Goal: Task Accomplishment & Management: Use online tool/utility

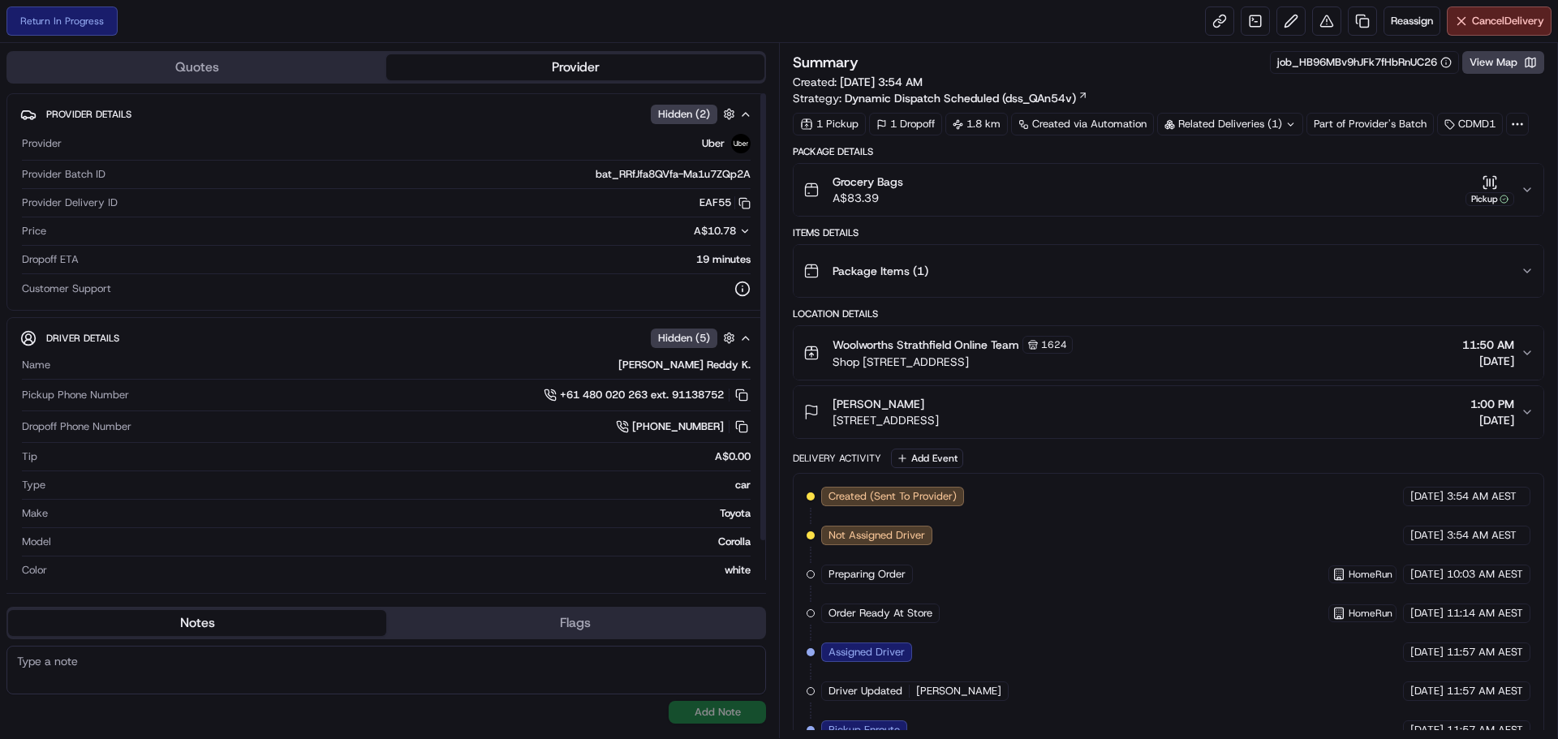
scroll to position [335, 0]
click at [1510, 57] on button "View Map" at bounding box center [1503, 62] width 82 height 23
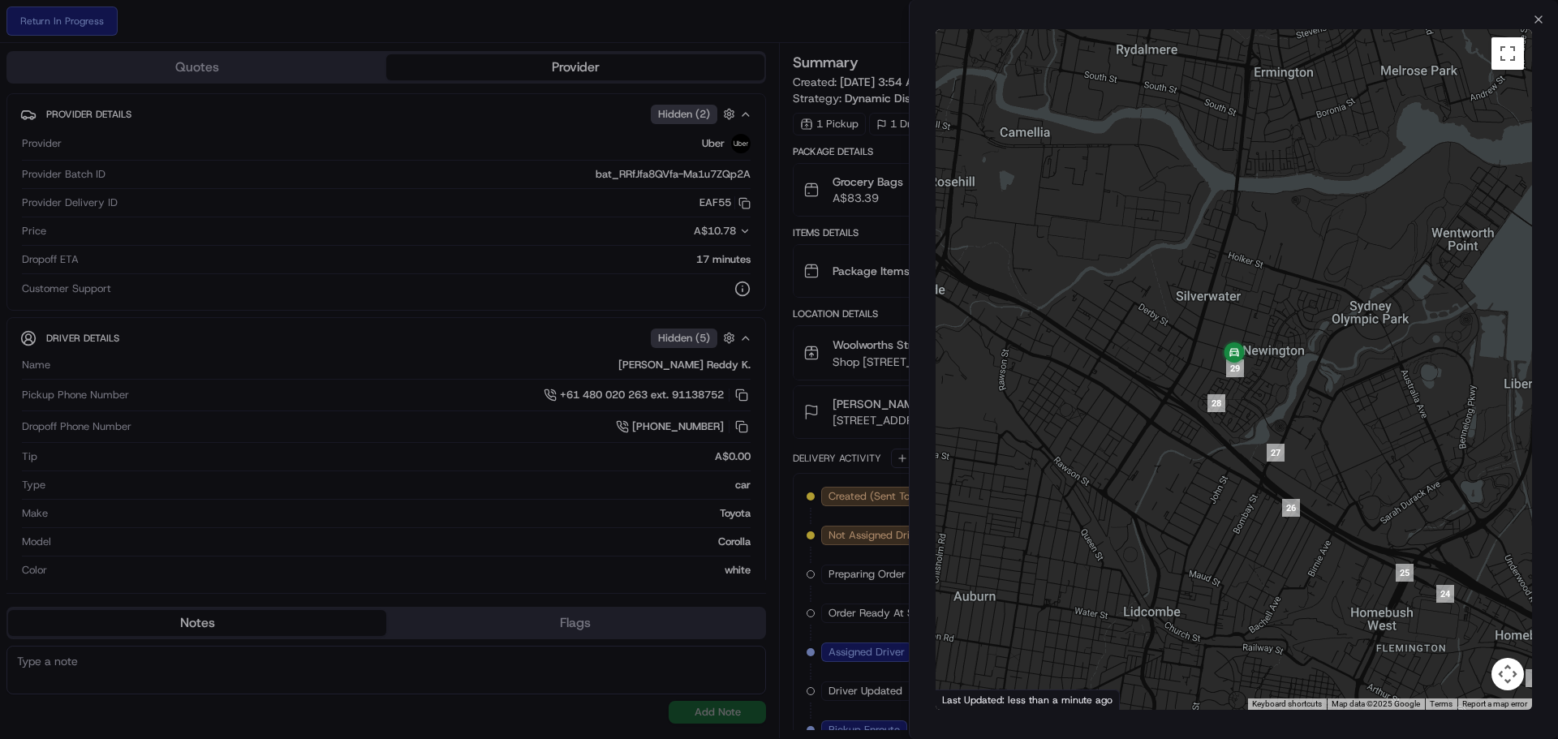
click at [763, 14] on div at bounding box center [779, 369] width 1558 height 739
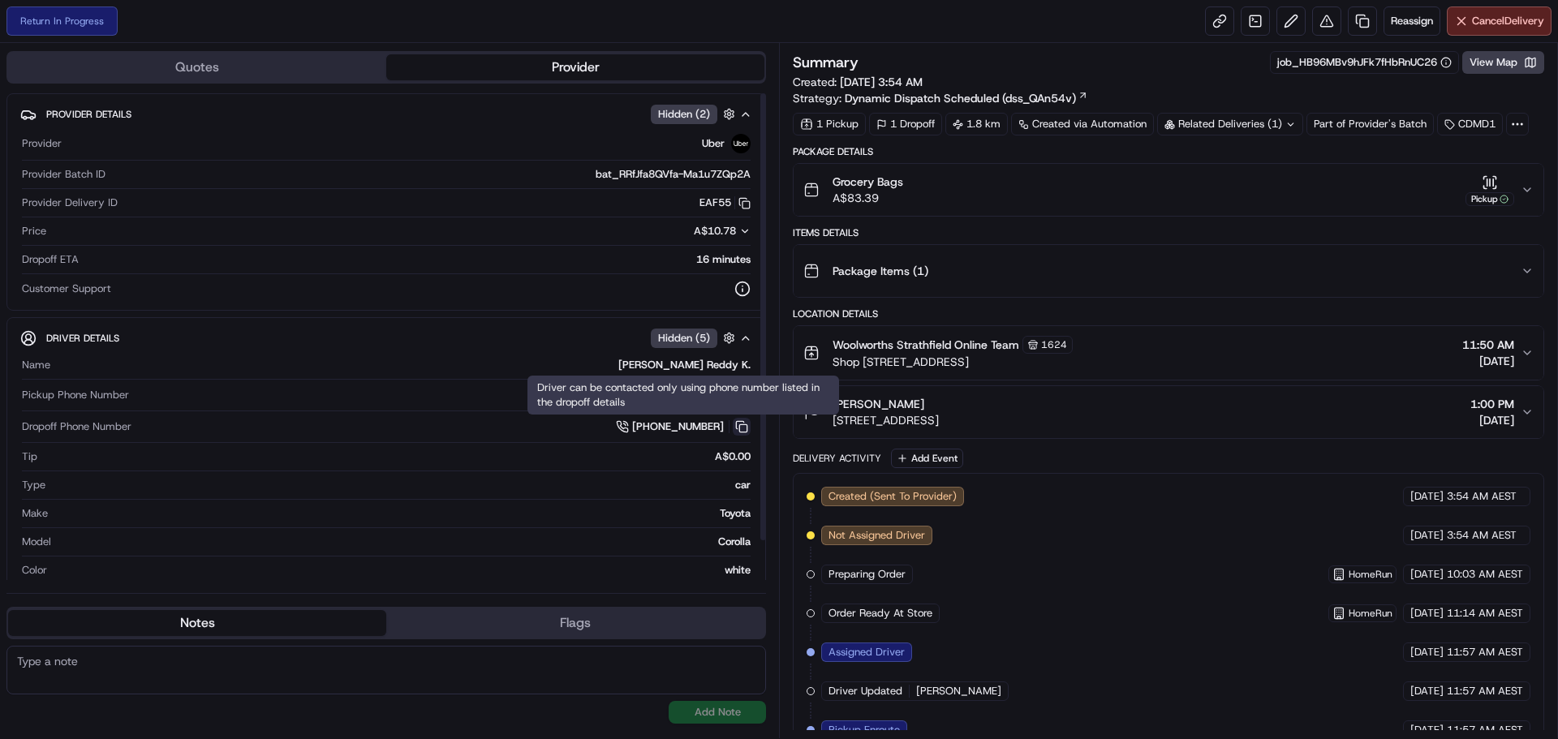
click at [747, 428] on button at bounding box center [742, 427] width 18 height 18
click at [741, 428] on button at bounding box center [742, 427] width 18 height 18
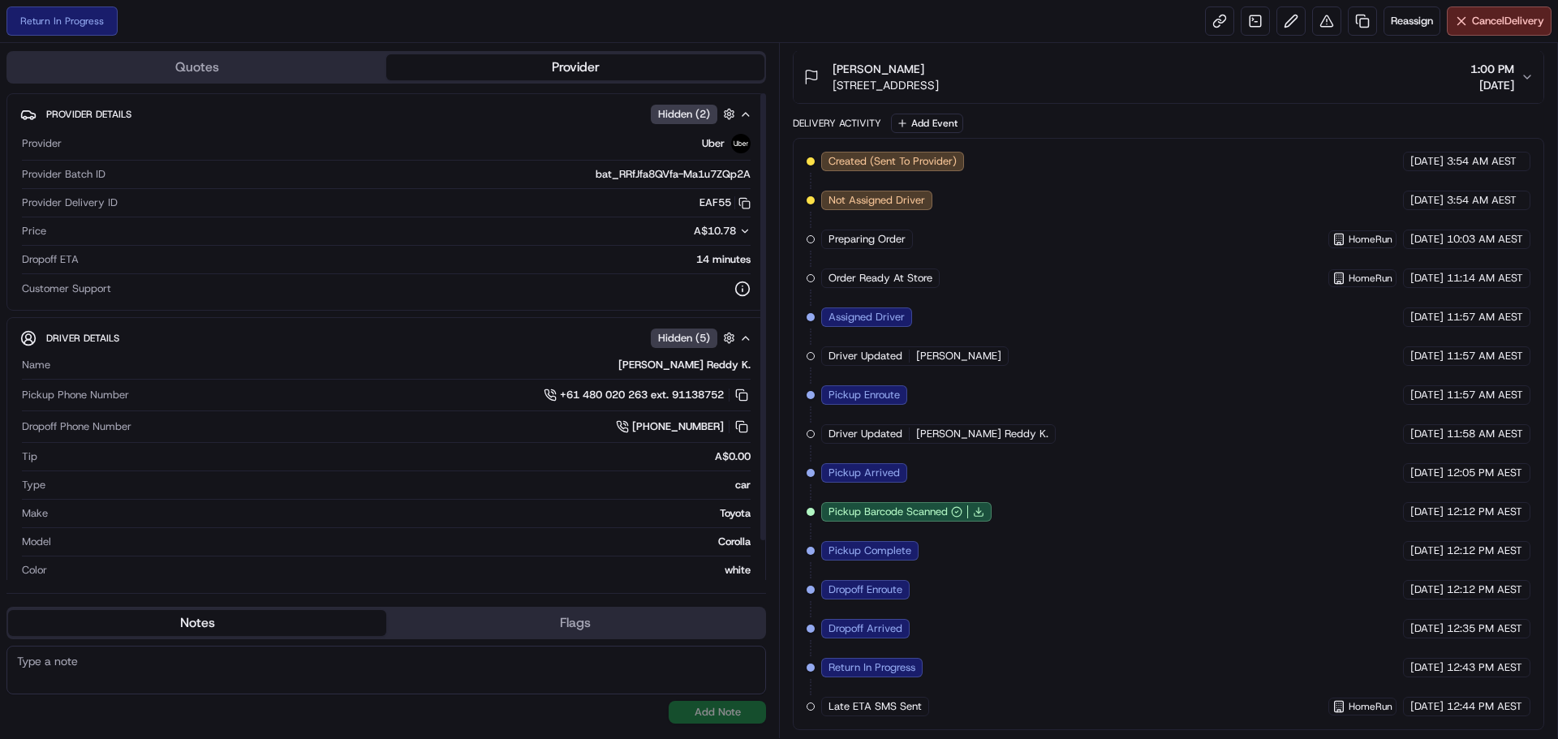
scroll to position [92, 0]
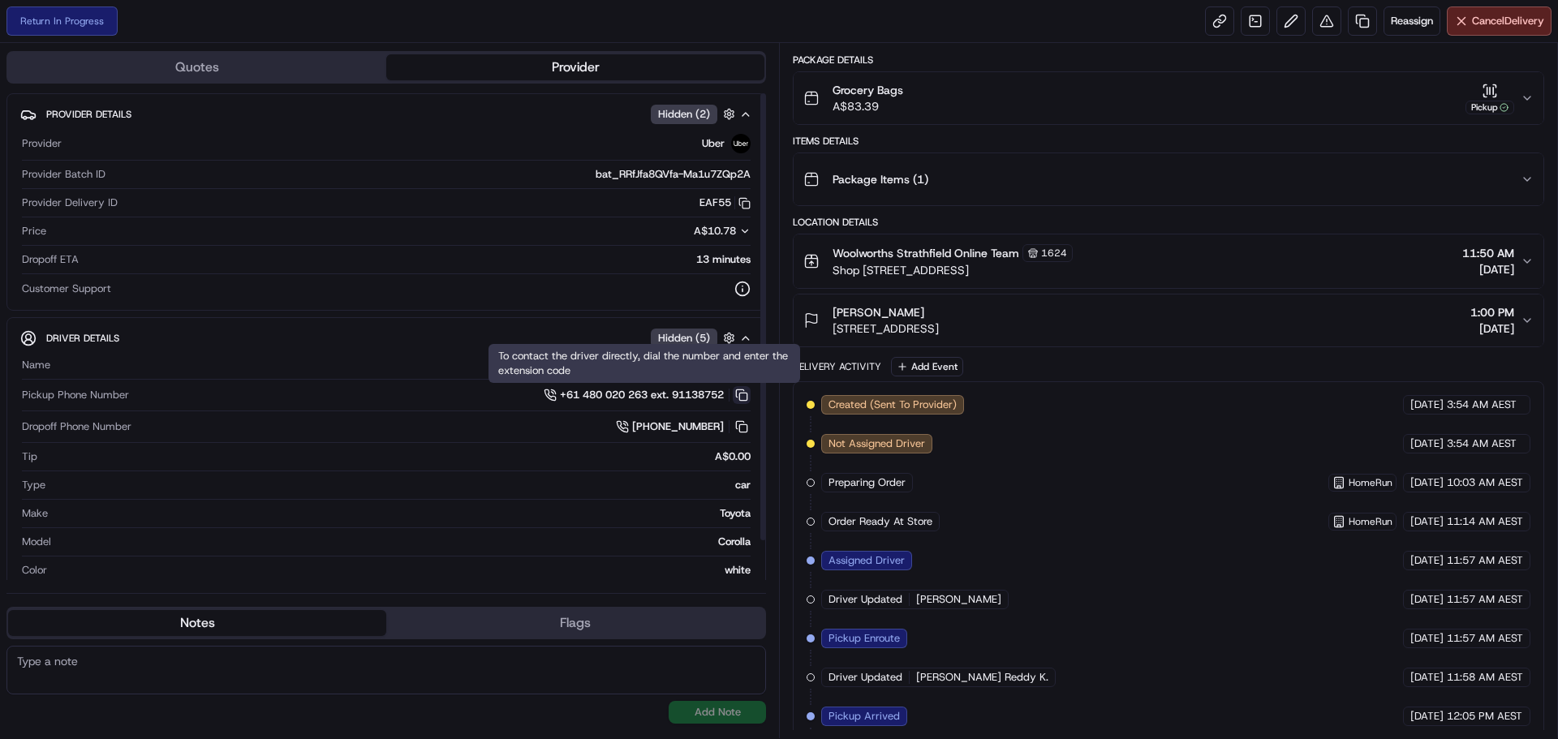
click at [741, 395] on button at bounding box center [742, 395] width 18 height 18
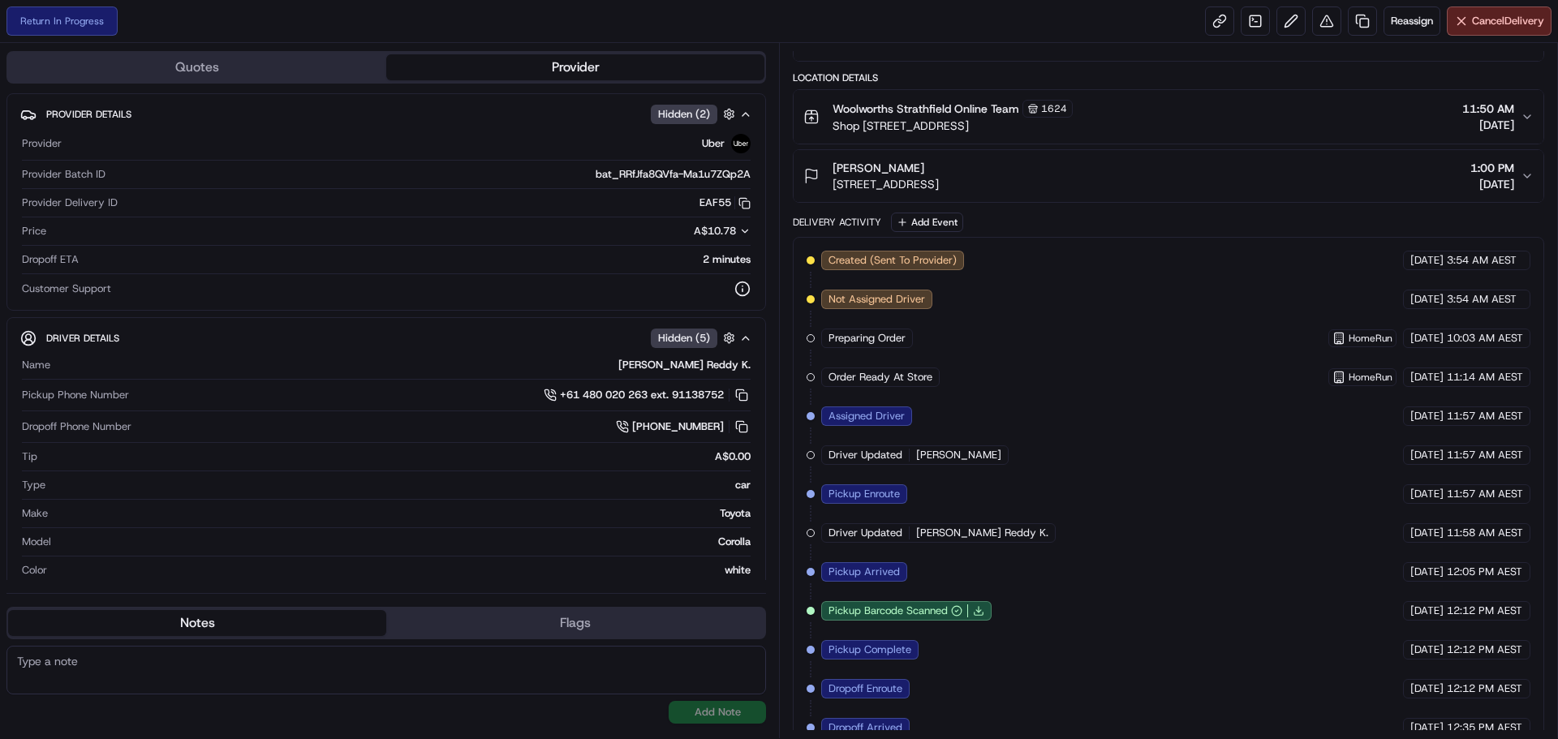
scroll to position [0, 0]
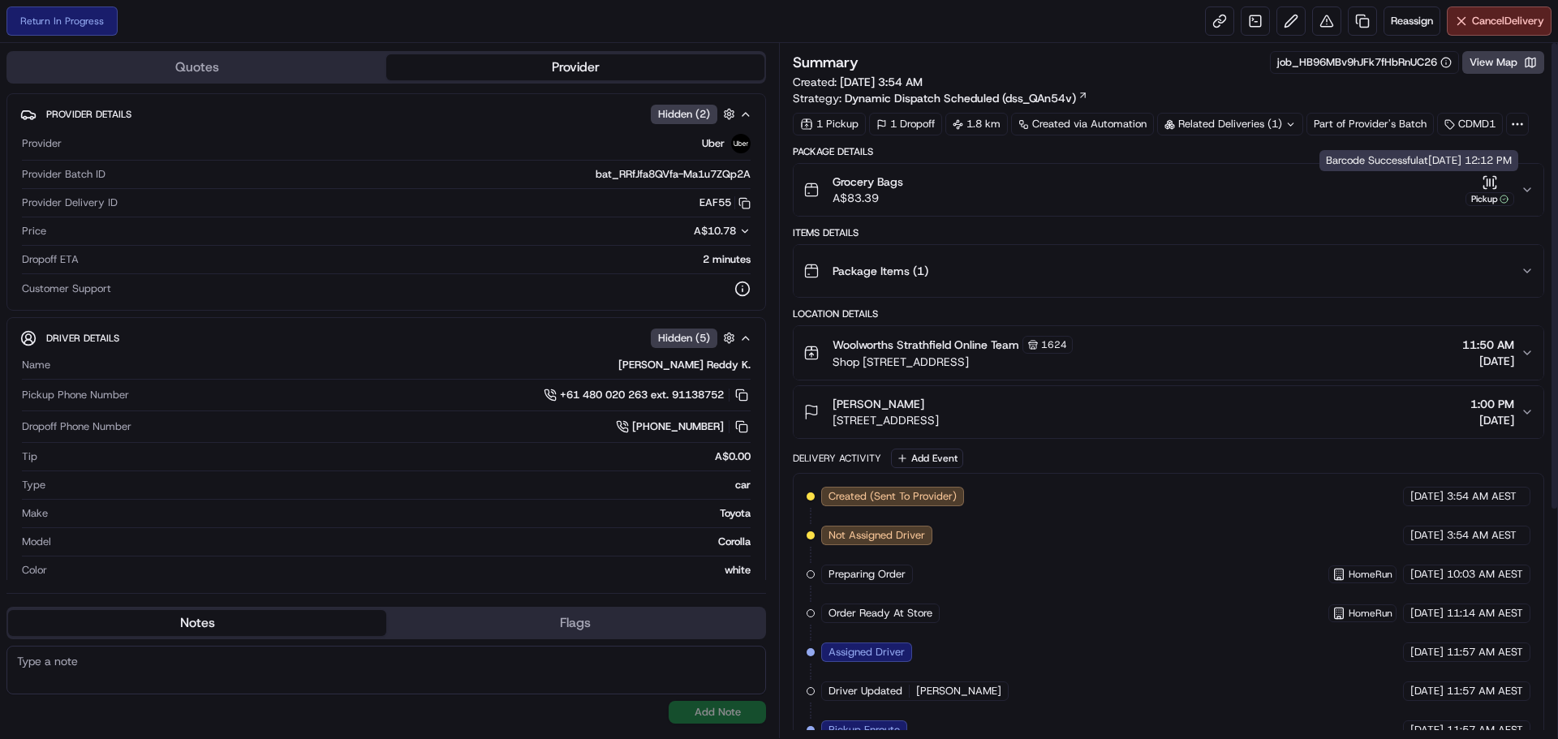
click at [1480, 197] on div "Pickup" at bounding box center [1489, 199] width 49 height 14
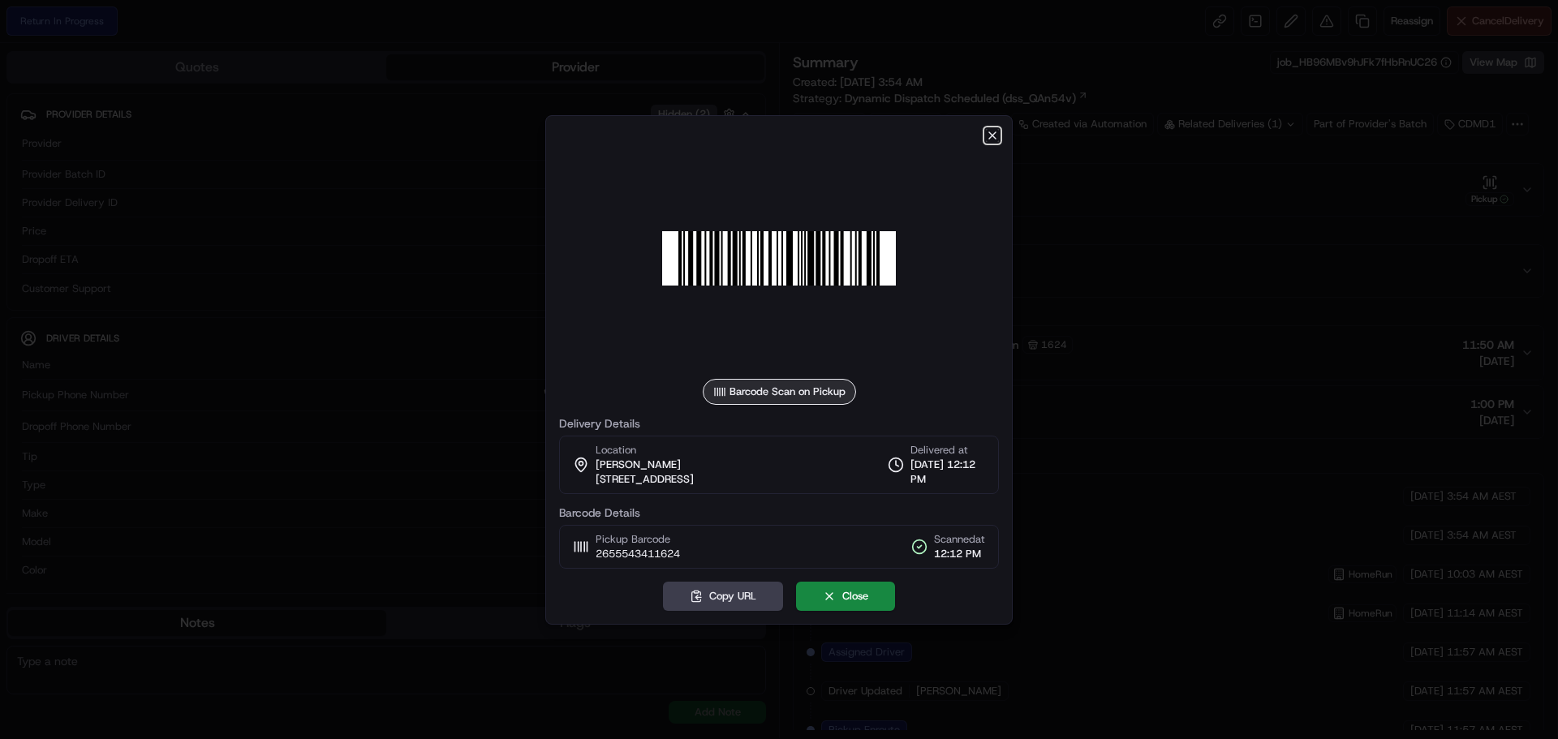
click at [993, 136] on icon "button" at bounding box center [992, 135] width 6 height 6
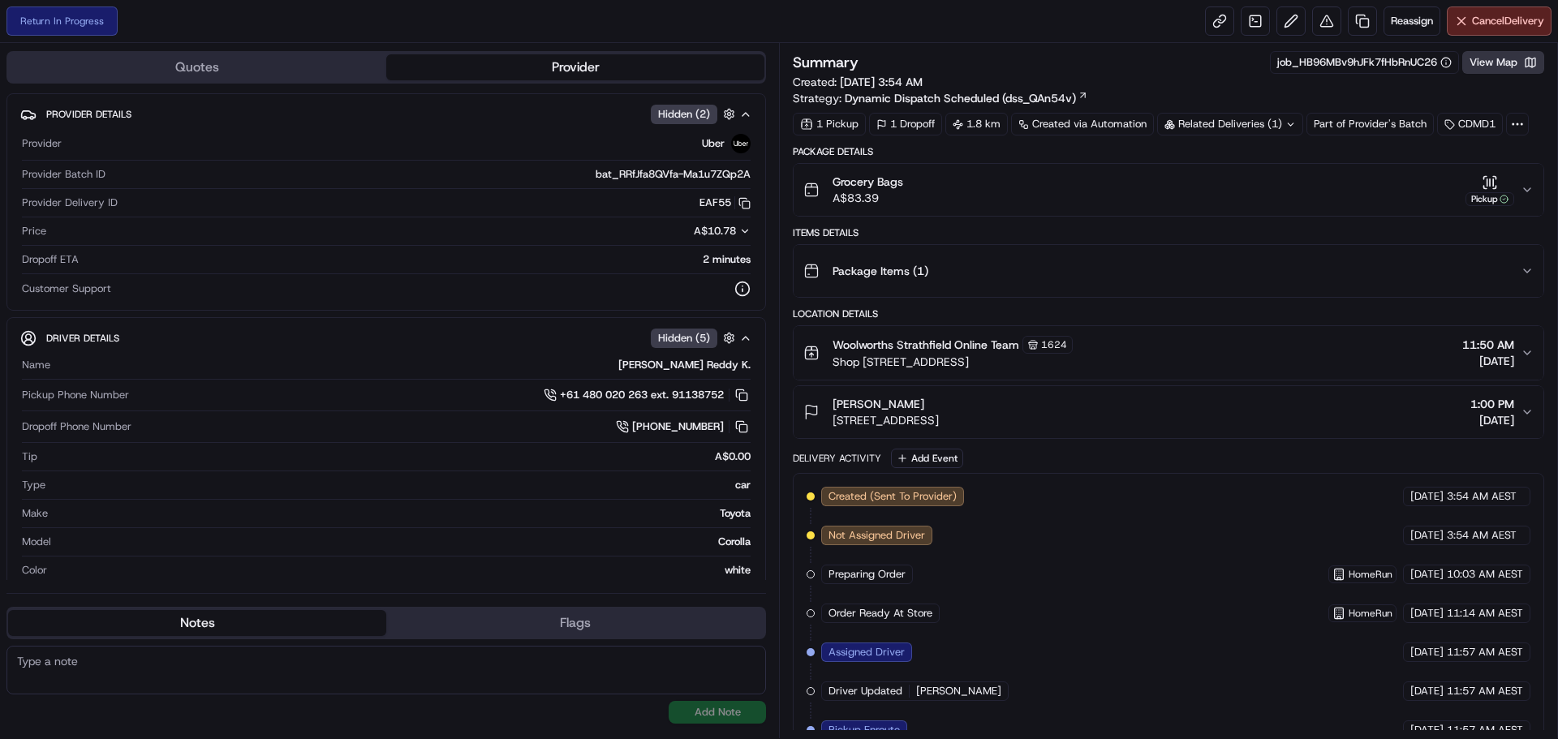
click at [1485, 57] on button "View Map" at bounding box center [1503, 62] width 82 height 23
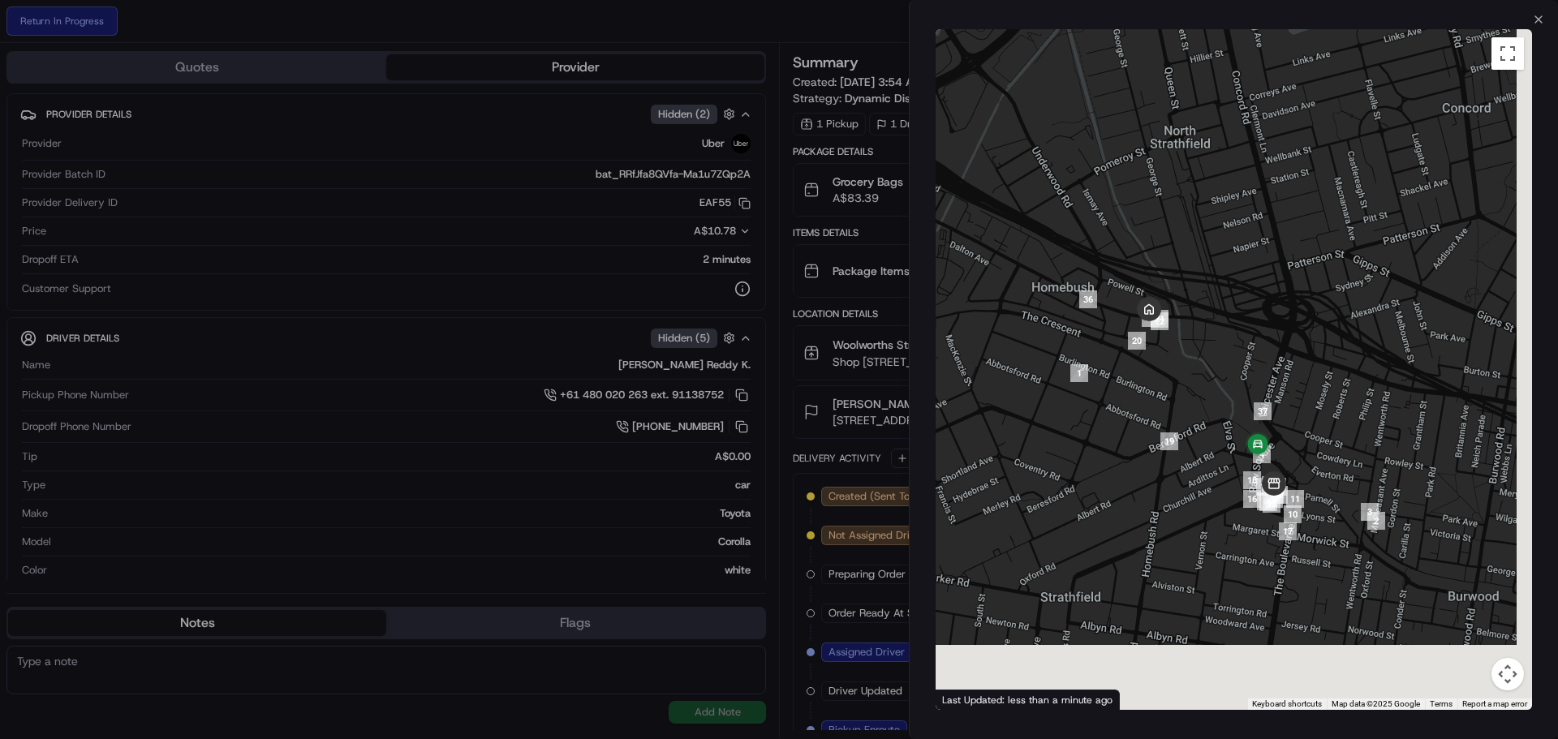
drag, startPoint x: 1228, startPoint y: 500, endPoint x: 1207, endPoint y: 499, distance: 21.1
click at [1207, 499] on div at bounding box center [1234, 369] width 596 height 681
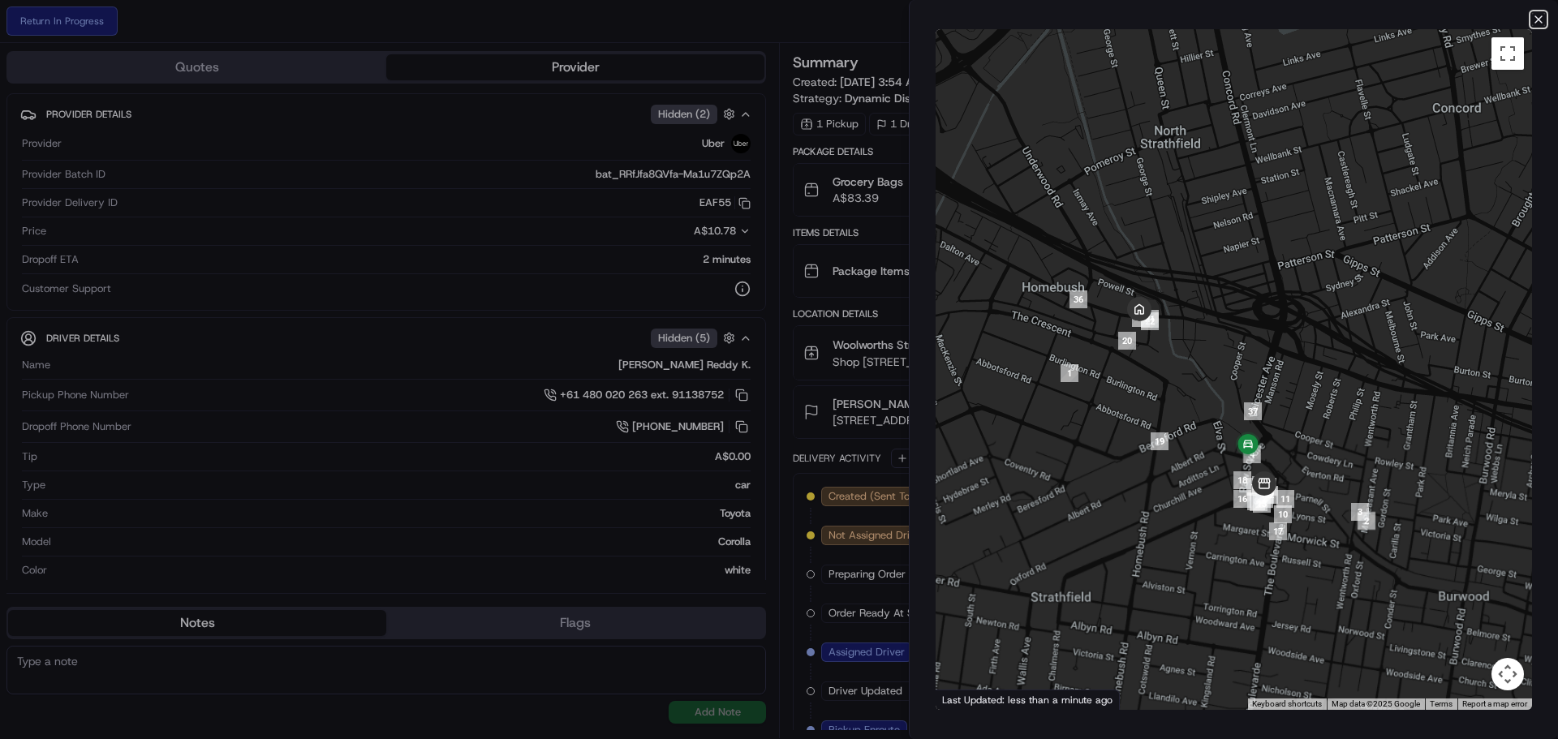
click at [1538, 18] on icon "button" at bounding box center [1538, 19] width 13 height 13
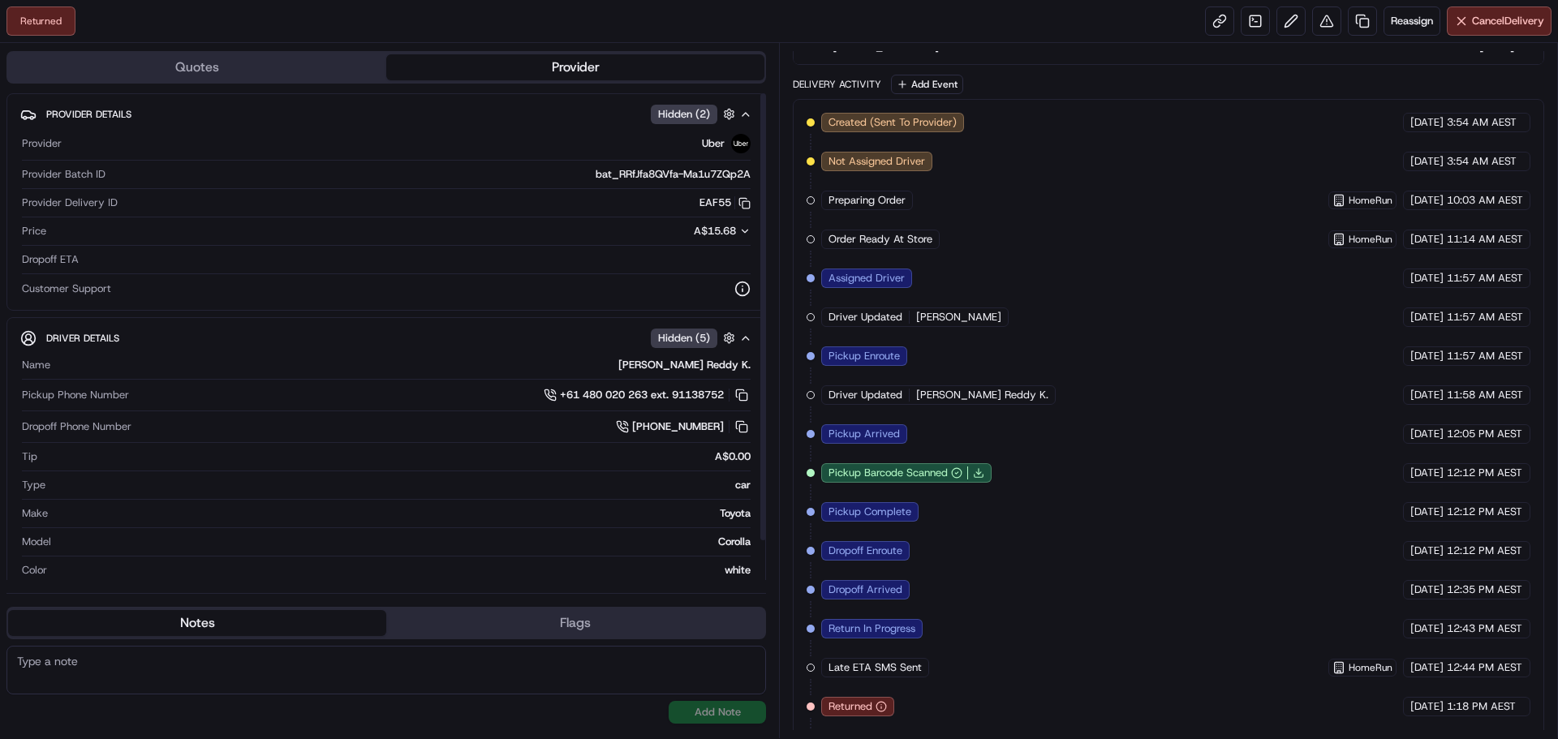
scroll to position [413, 0]
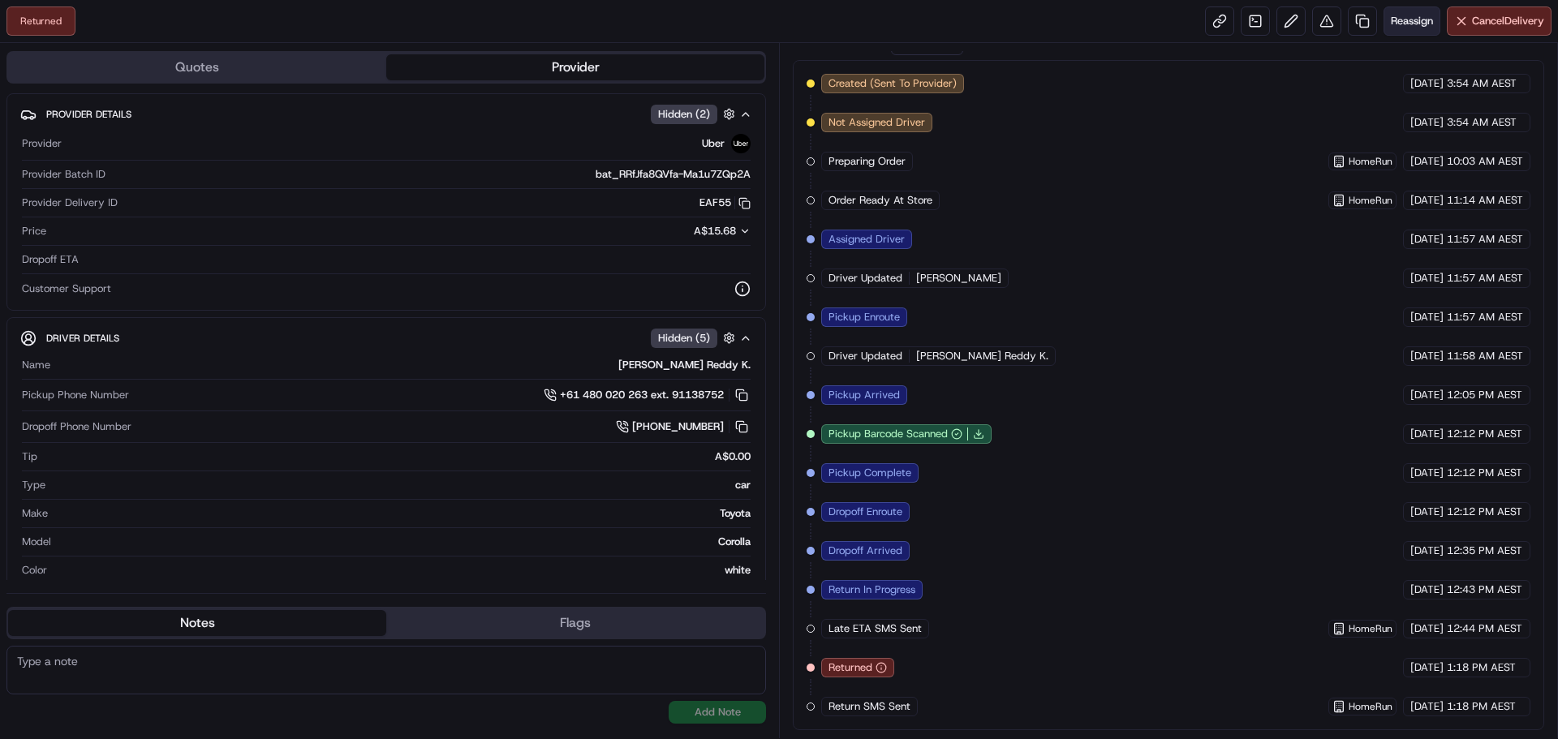
click at [1418, 20] on span "Reassign" at bounding box center [1412, 21] width 42 height 15
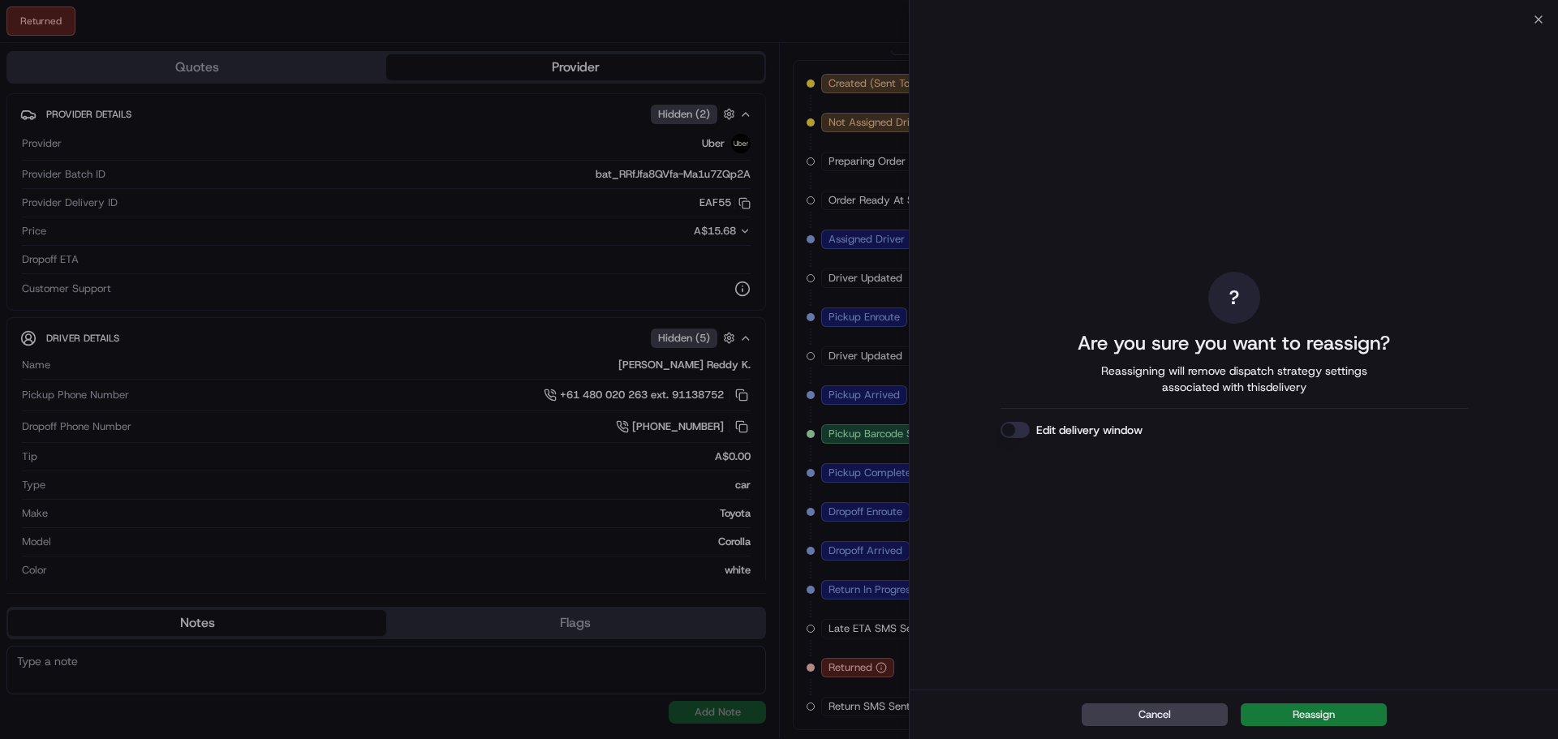
click at [1289, 717] on button "Reassign" at bounding box center [1314, 714] width 146 height 23
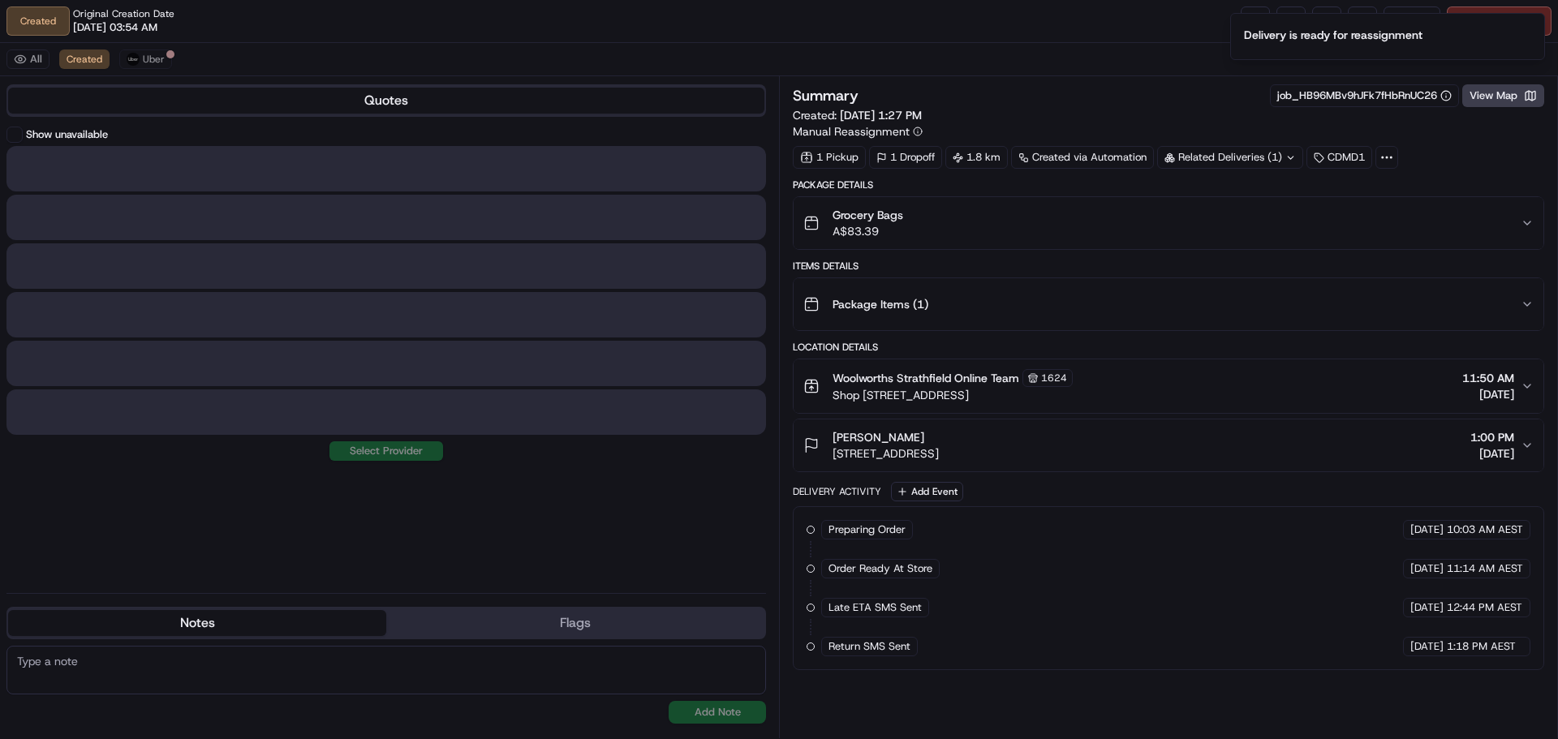
scroll to position [0, 0]
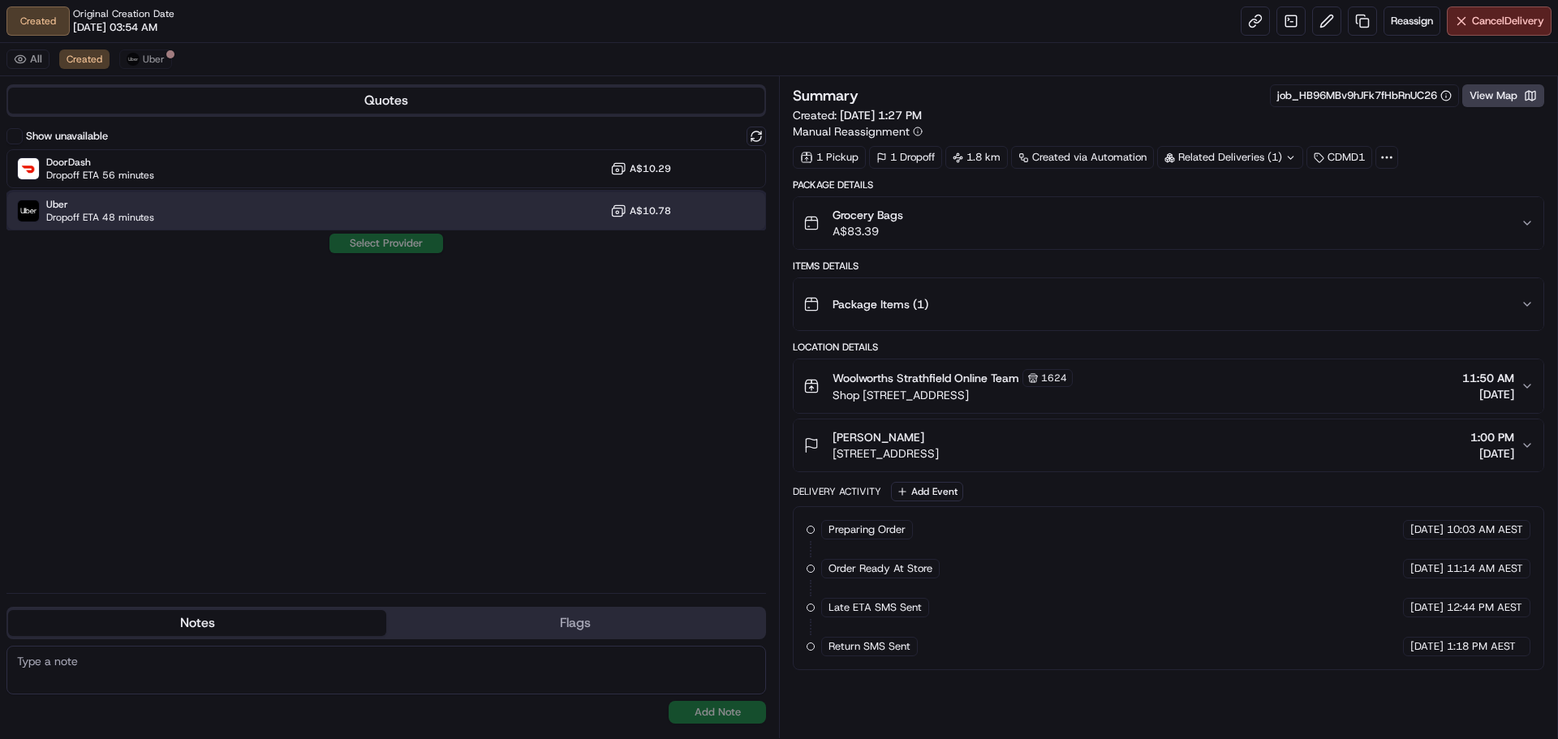
click at [180, 210] on div "Uber Dropoff ETA 48 minutes A$10.78" at bounding box center [385, 210] width 759 height 39
click at [376, 246] on button "Assign Provider" at bounding box center [386, 243] width 115 height 19
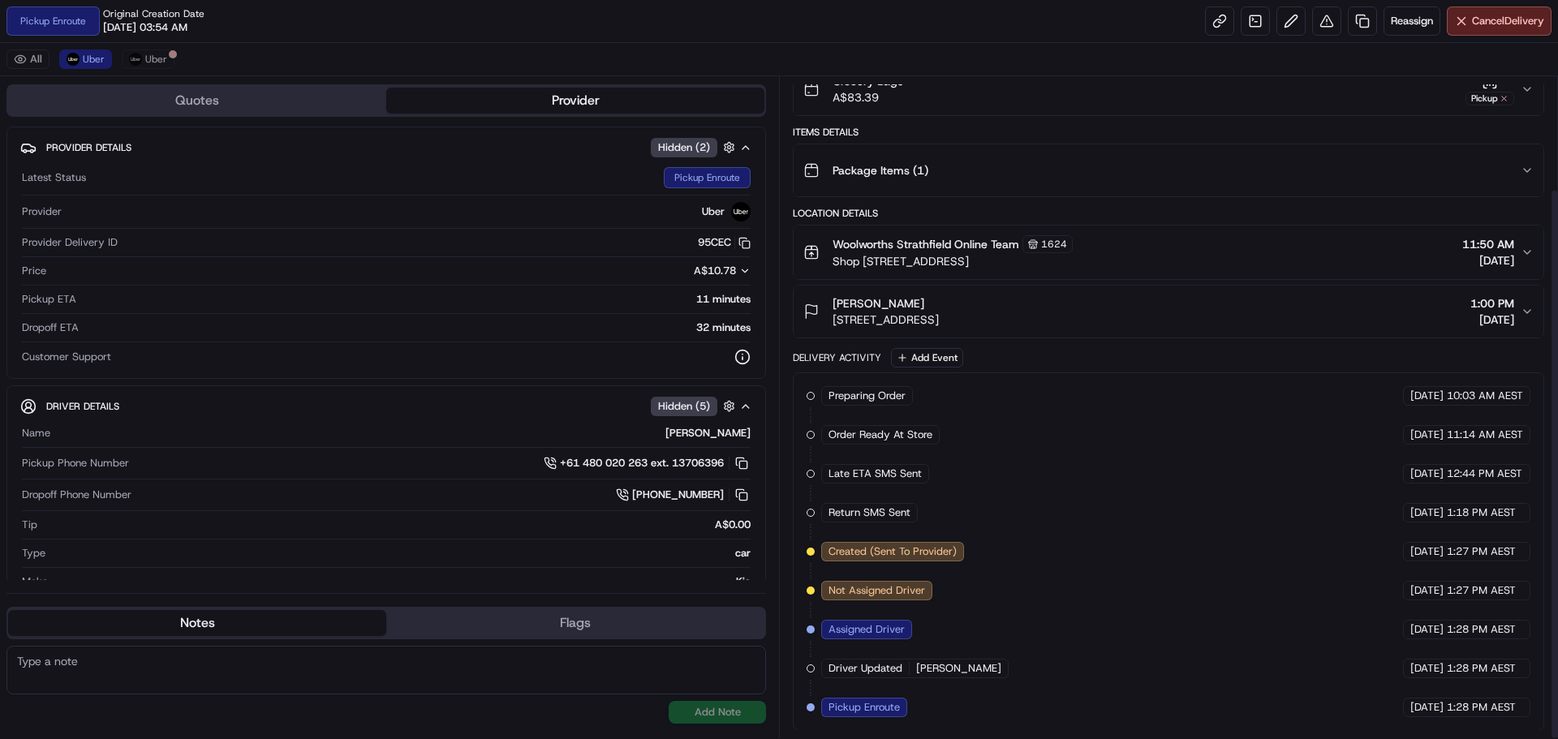
scroll to position [135, 0]
